Goal: Find specific page/section: Find specific page/section

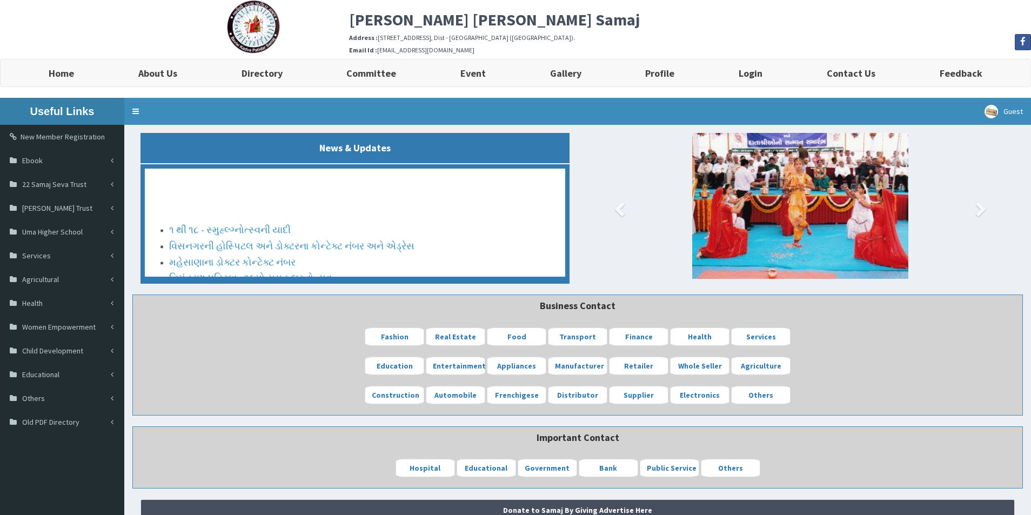
click at [226, 285] on link "Marriage Digital Book - Form" at bounding box center [228, 291] width 118 height 12
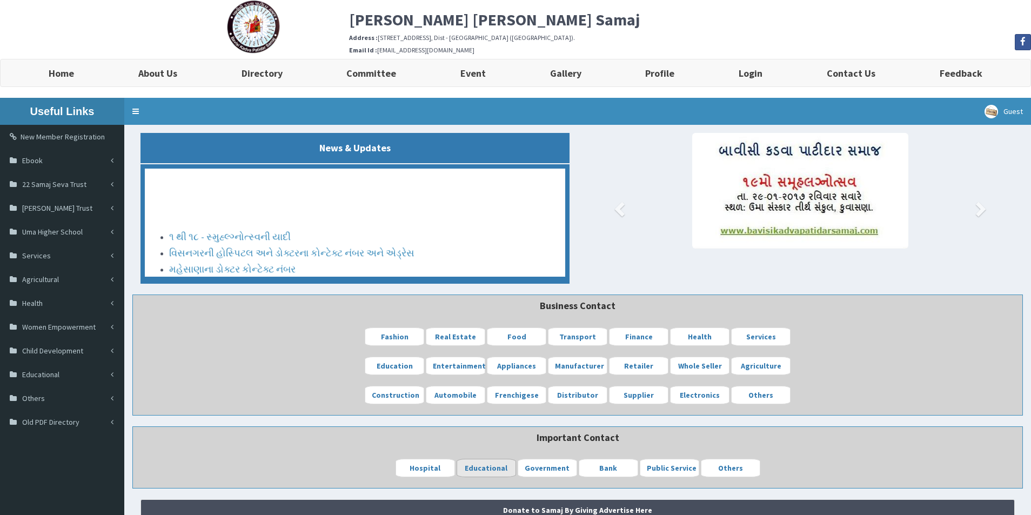
click at [490, 473] on b "Educational" at bounding box center [486, 468] width 43 height 10
